Goal: Transaction & Acquisition: Download file/media

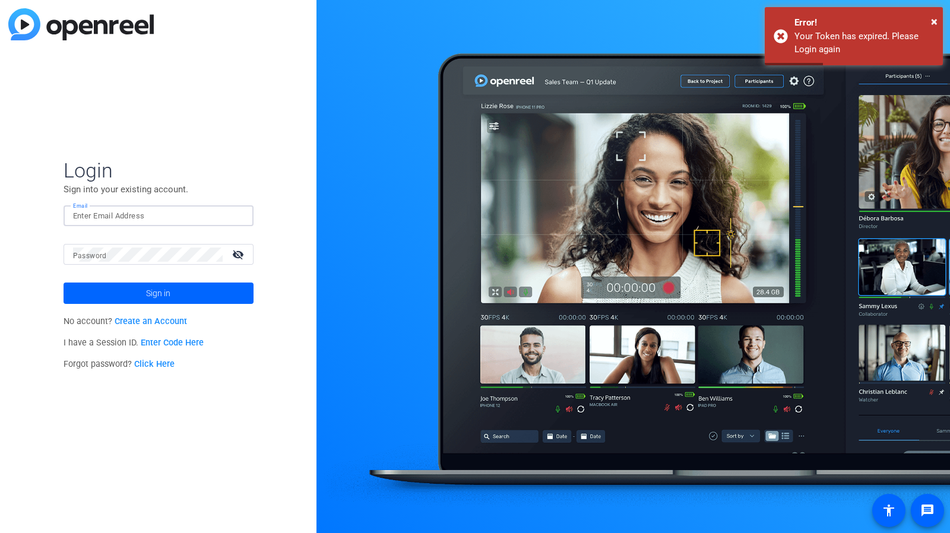
click at [148, 217] on input "Email" at bounding box center [158, 216] width 171 height 14
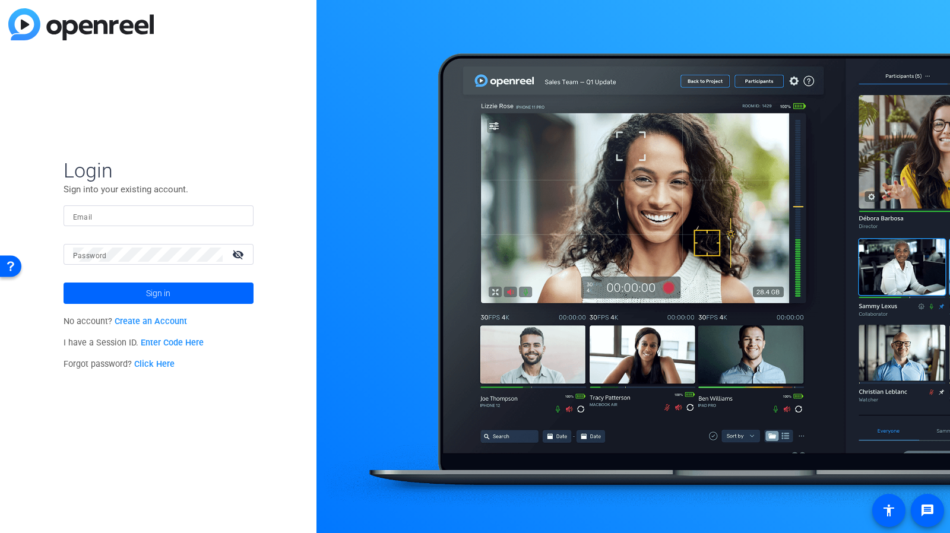
click at [232, 153] on div "Login Sign into your existing account. Email Password visibility_off Sign in No…" at bounding box center [158, 266] width 316 height 533
click at [173, 212] on input "Email" at bounding box center [158, 216] width 171 height 14
click at [154, 218] on input "Email" at bounding box center [158, 216] width 171 height 14
type input "[PERSON_NAME][EMAIL_ADDRESS][PERSON_NAME][PERSON_NAME][DOMAIN_NAME]"
click at [64, 283] on button "Sign in" at bounding box center [159, 293] width 190 height 21
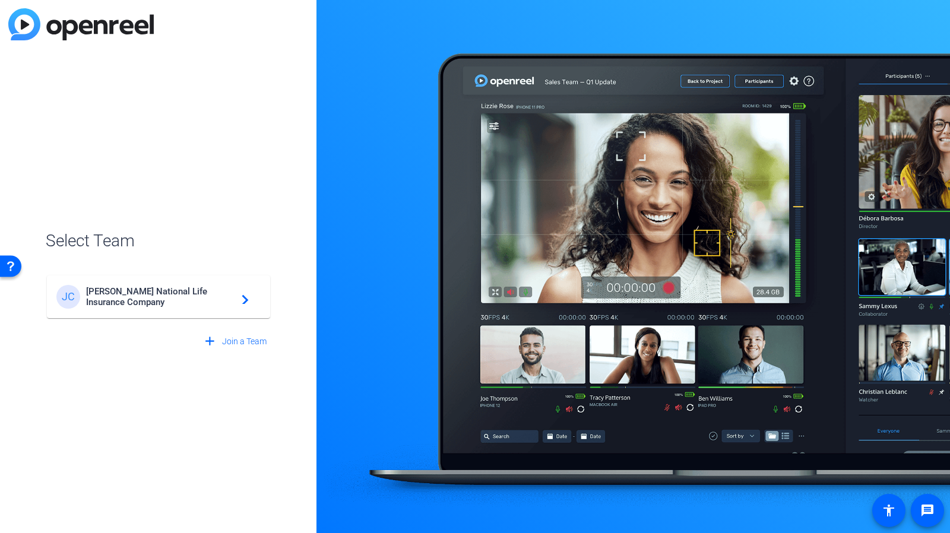
click at [243, 290] on mat-icon "navigate_next" at bounding box center [242, 297] width 14 height 14
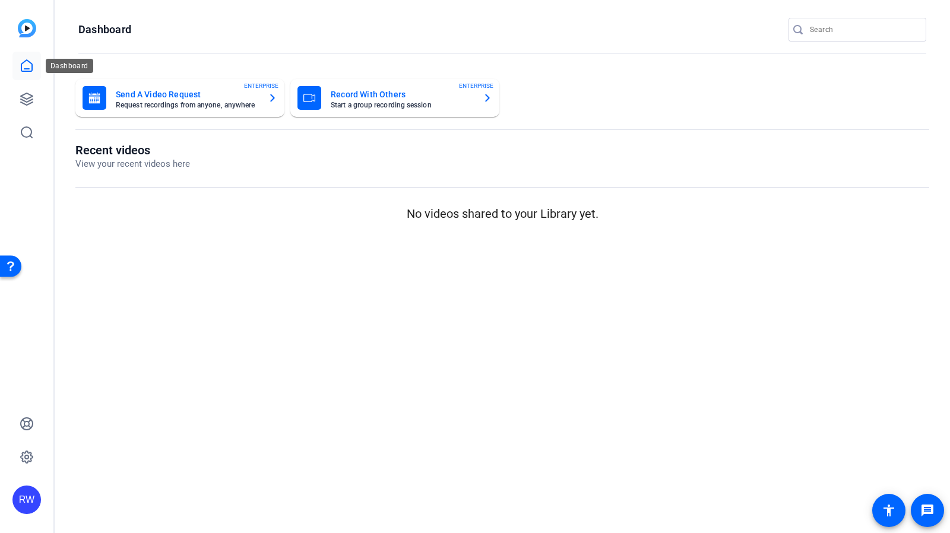
click at [29, 75] on link at bounding box center [26, 66] width 29 height 29
click at [26, 102] on icon at bounding box center [27, 99] width 12 height 12
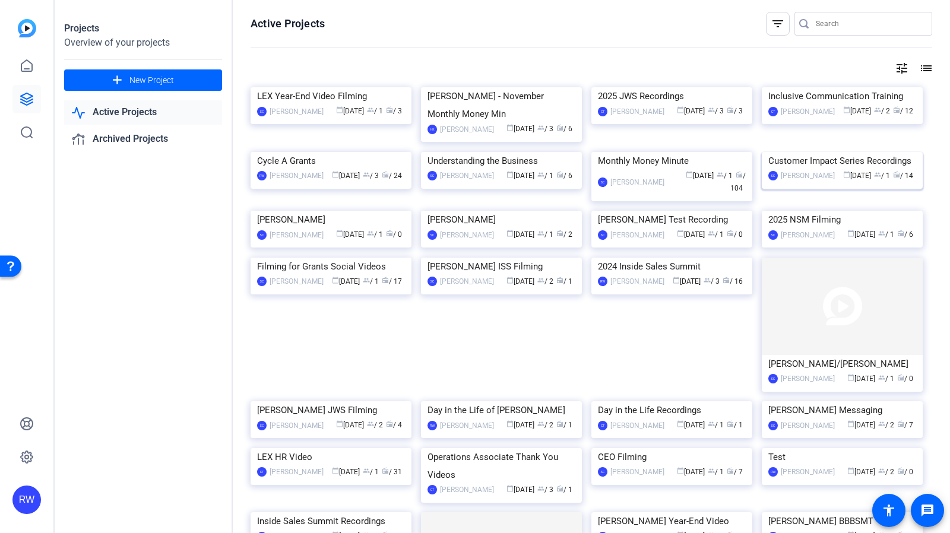
click at [863, 152] on img at bounding box center [842, 152] width 161 height 0
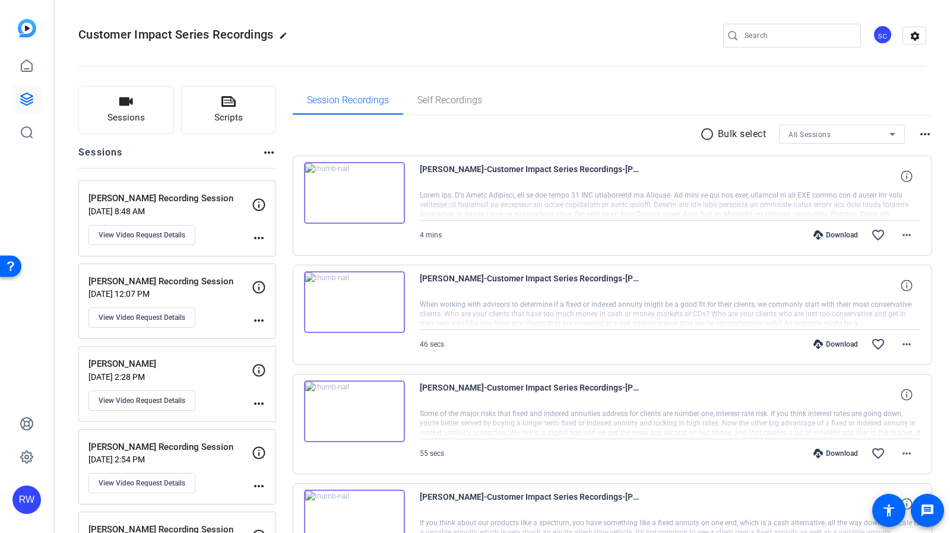
click at [216, 219] on div "[PERSON_NAME] Recording Session [DATE] 8:48 AM View Video Request Details" at bounding box center [169, 218] width 163 height 53
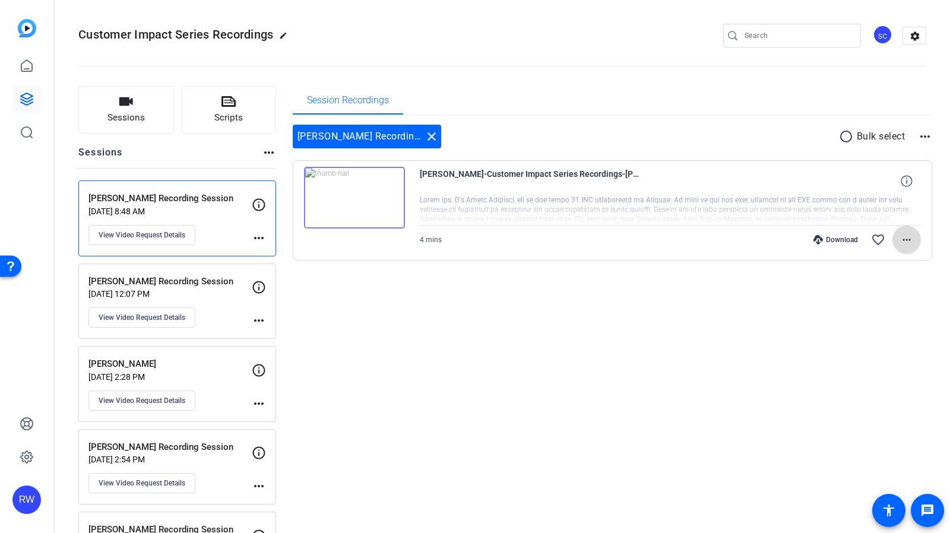
click at [900, 240] on mat-icon "more_horiz" at bounding box center [907, 240] width 14 height 14
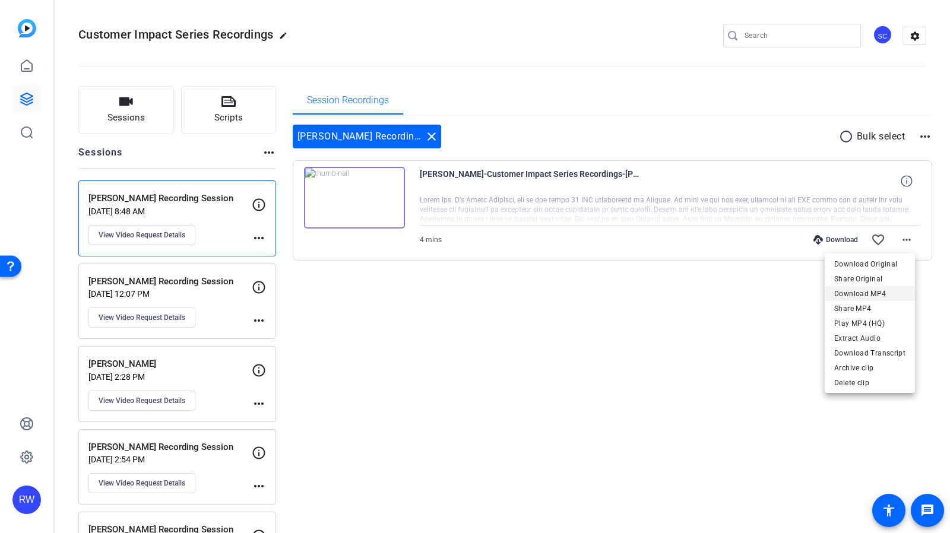
click at [886, 299] on span "Download MP4" at bounding box center [869, 294] width 71 height 14
